Goal: Book appointment/travel/reservation

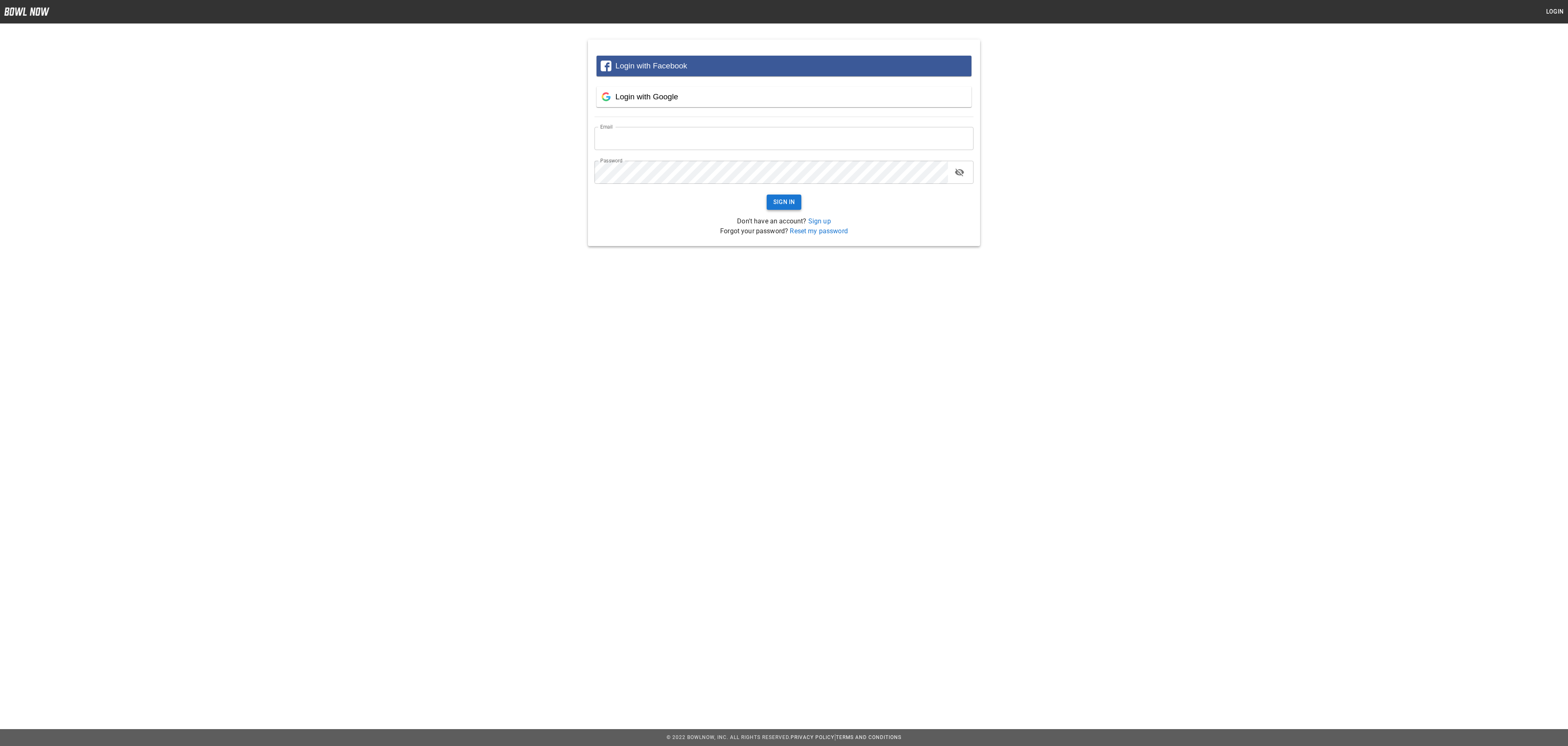
type input "**********"
click at [788, 204] on button "Sign In" at bounding box center [785, 201] width 36 height 15
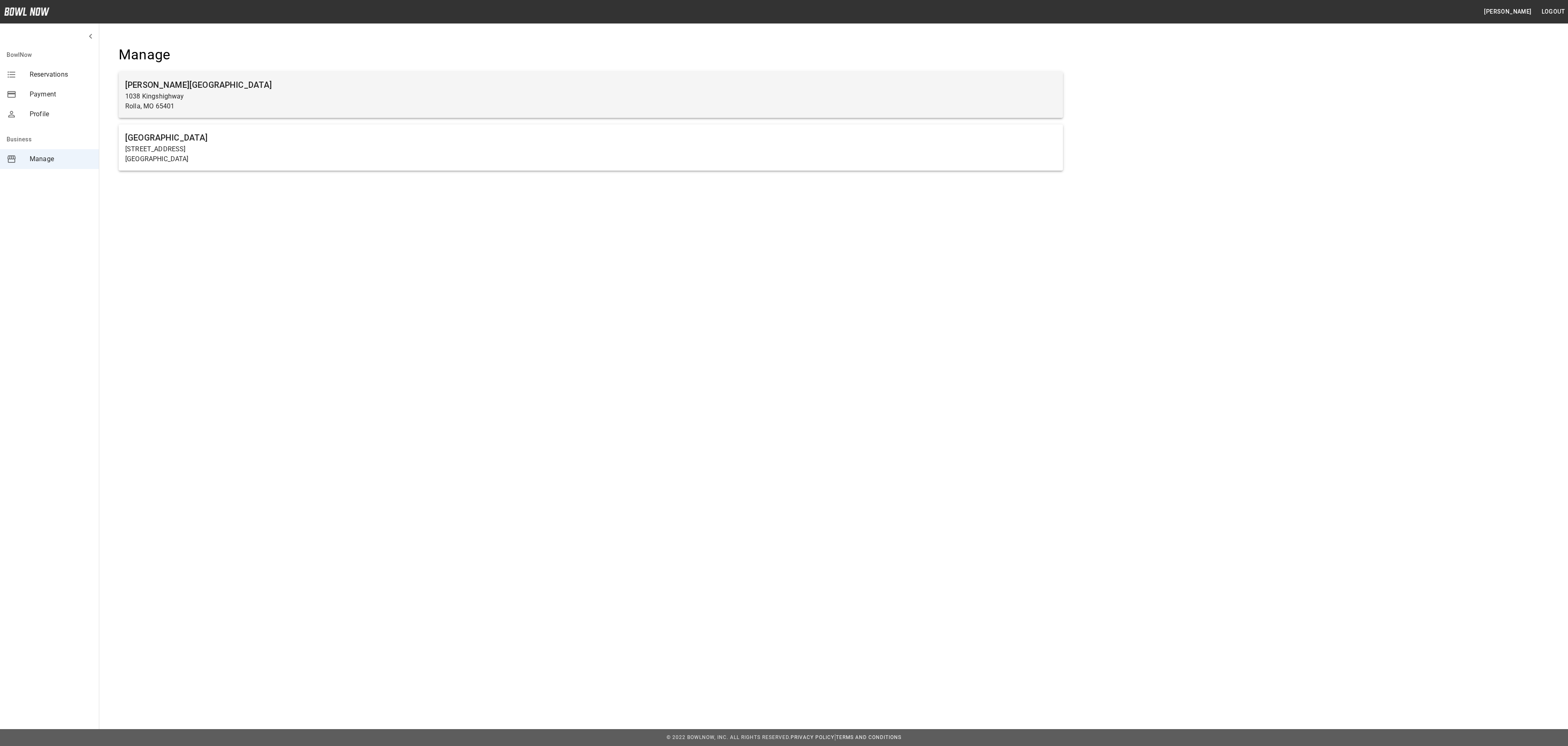
click at [212, 89] on h6 "[PERSON_NAME][GEOGRAPHIC_DATA]" at bounding box center [591, 84] width 931 height 13
